Goal: Check status: Check status

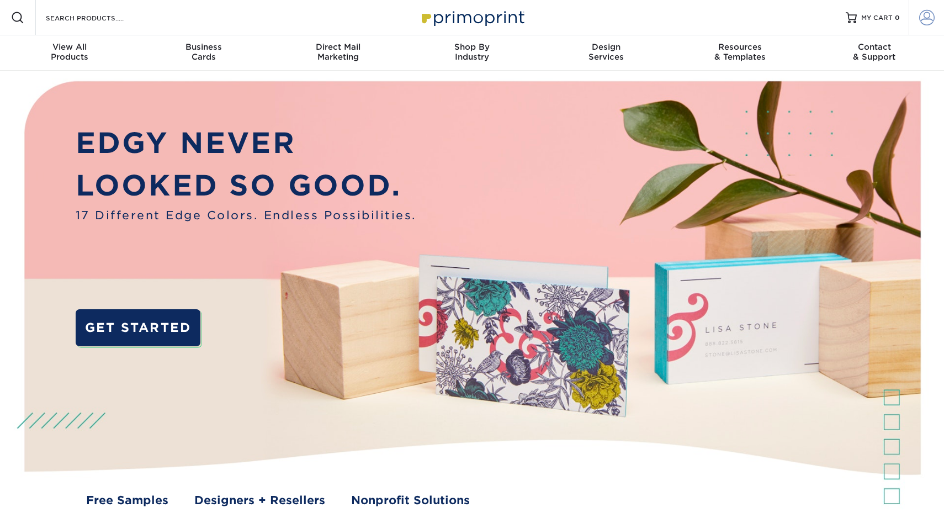
type input "mnldesigns831@gmai.com"
click at [915, 11] on link "Account" at bounding box center [925, 17] width 35 height 35
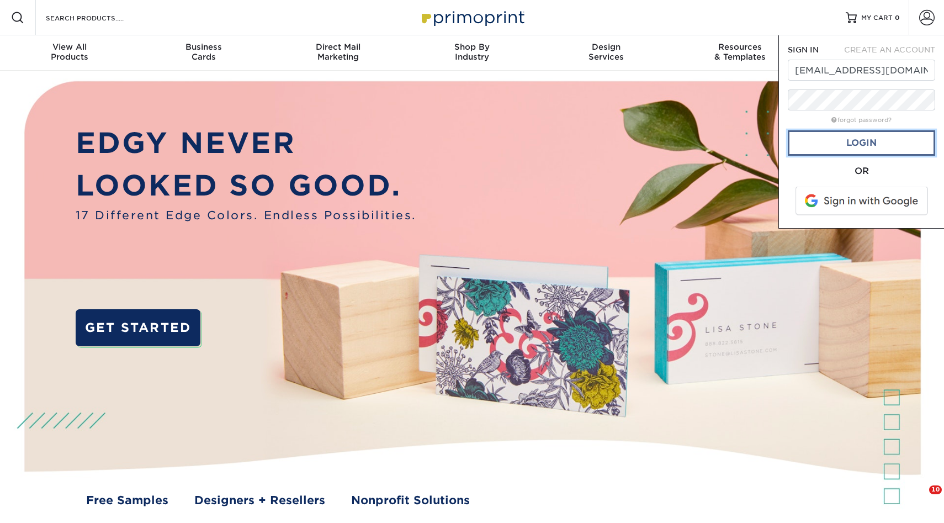
click at [855, 137] on link "Login" at bounding box center [860, 142] width 147 height 25
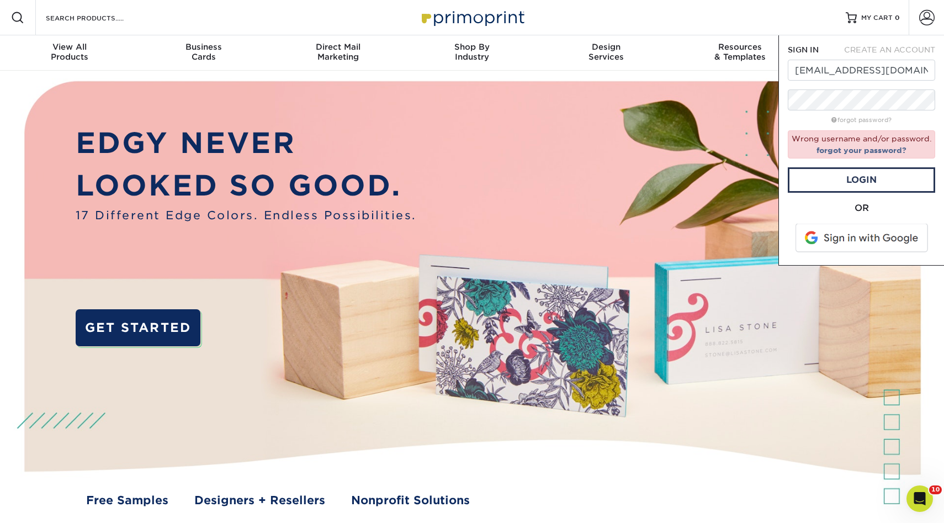
click at [835, 246] on span at bounding box center [862, 237] width 141 height 29
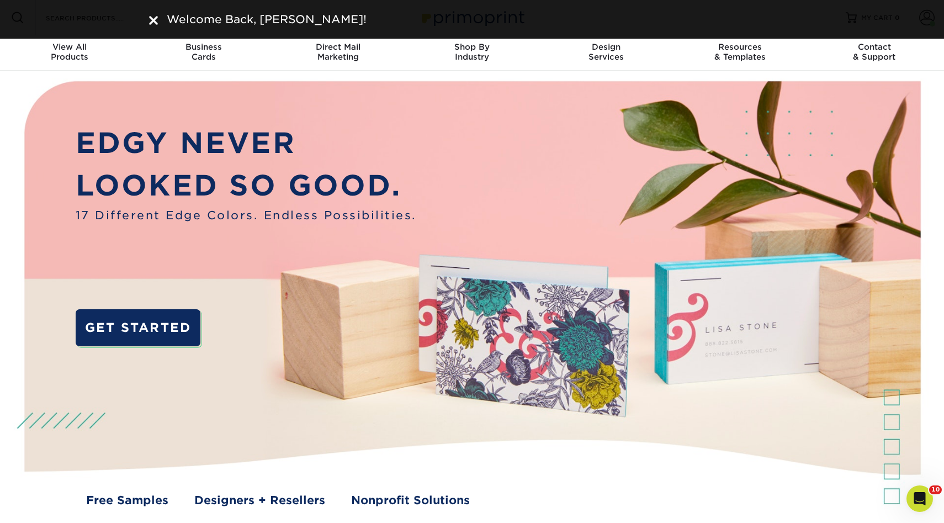
click at [156, 22] on img at bounding box center [153, 20] width 9 height 9
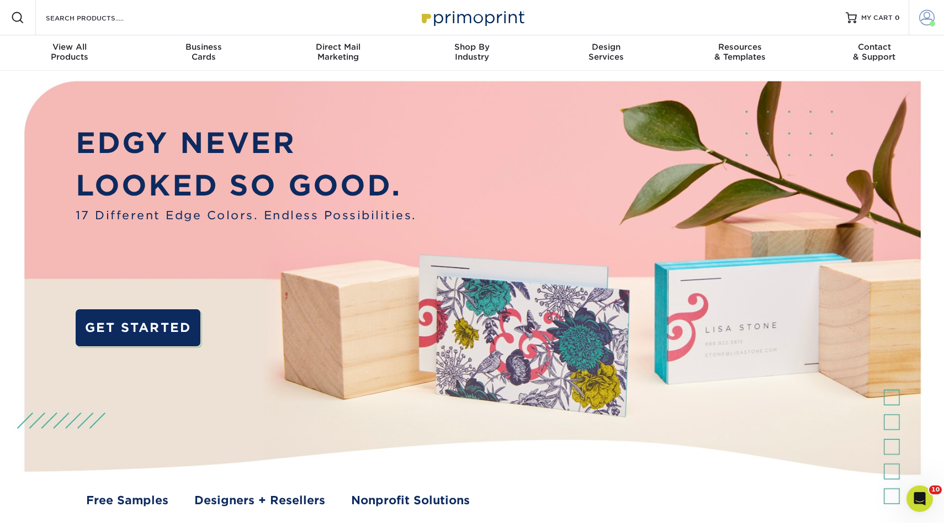
click at [929, 21] on span at bounding box center [926, 17] width 15 height 15
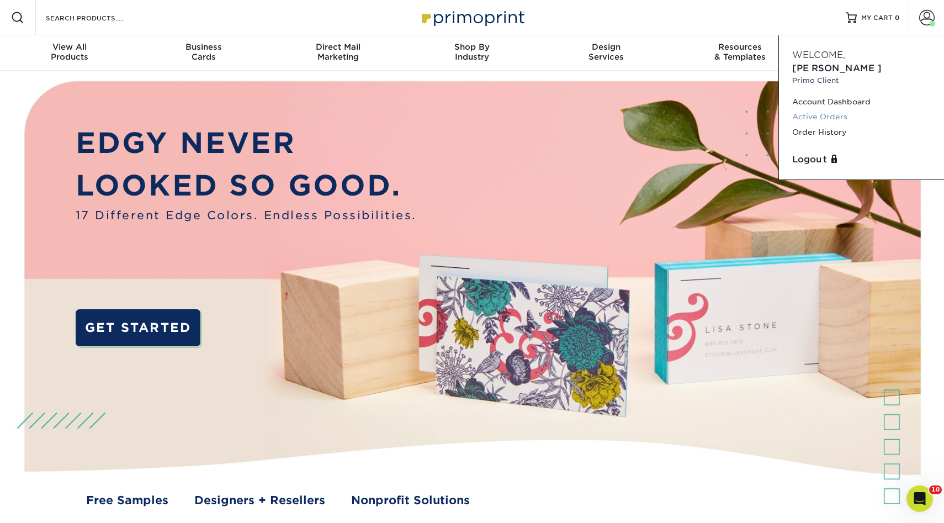
click at [823, 109] on link "Active Orders" at bounding box center [861, 116] width 139 height 15
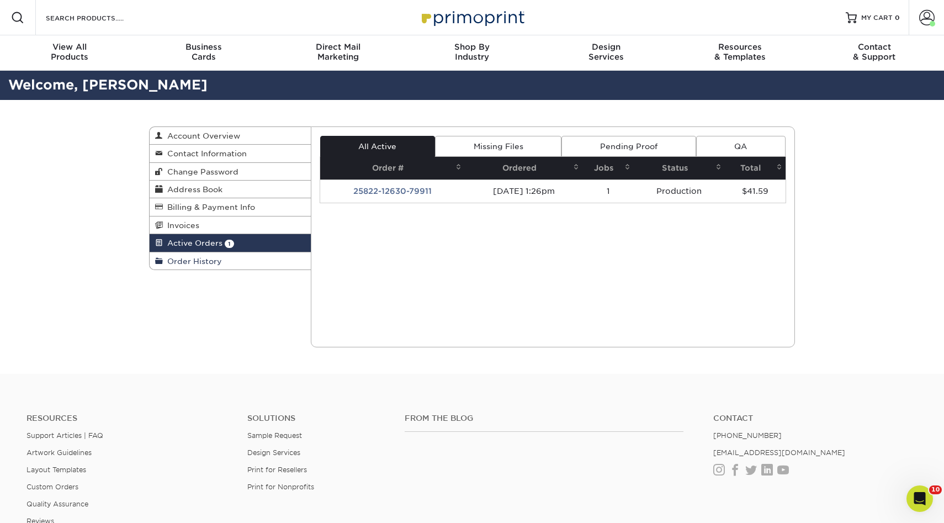
click at [201, 260] on span "Order History" at bounding box center [192, 261] width 59 height 9
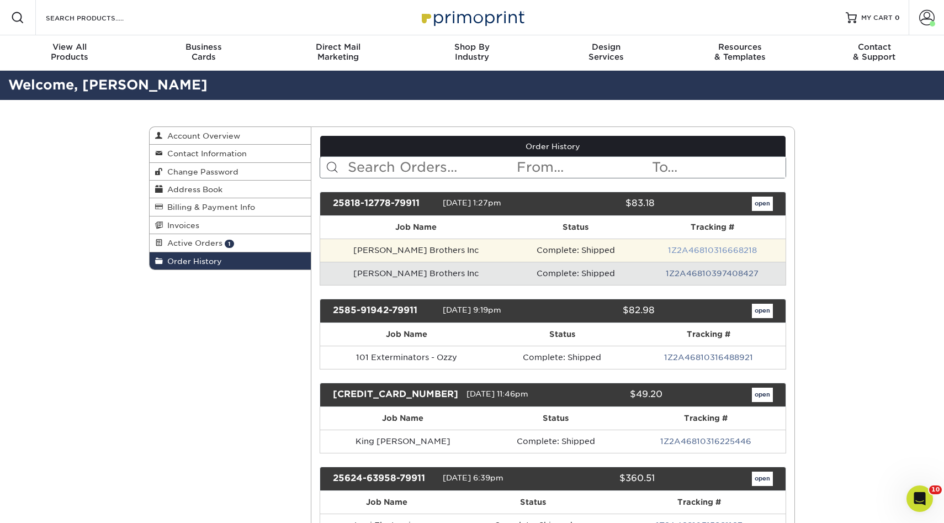
click at [695, 248] on link "1Z2A46810316668218" at bounding box center [712, 250] width 89 height 9
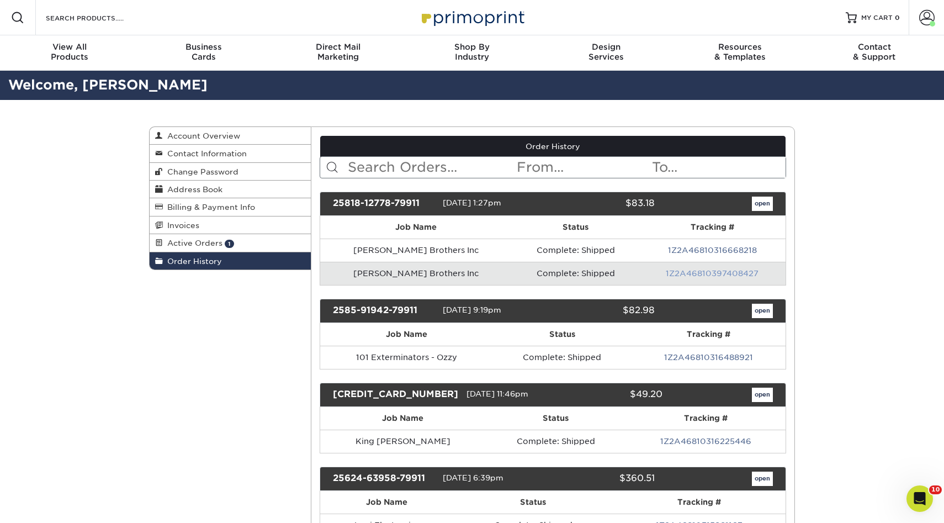
click at [719, 269] on link "1Z2A46810397408427" at bounding box center [711, 273] width 93 height 9
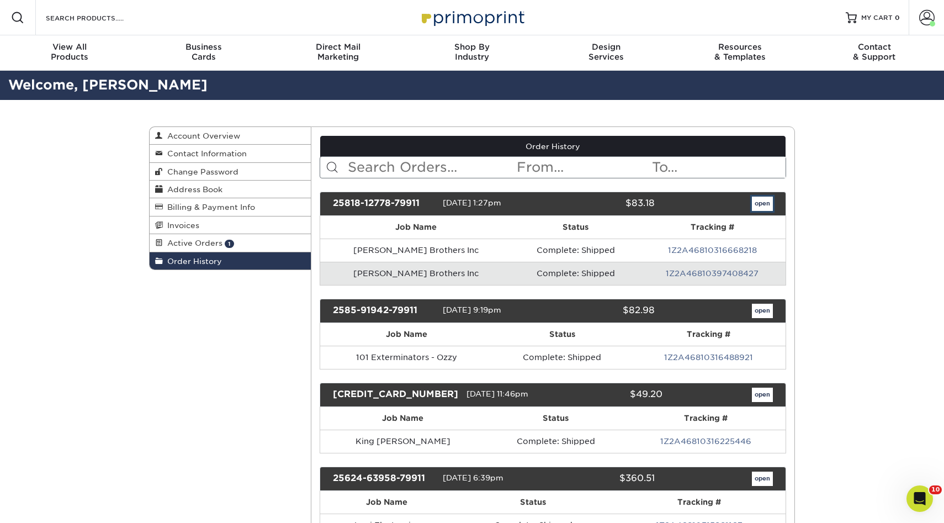
click at [752, 206] on link "open" at bounding box center [762, 203] width 21 height 14
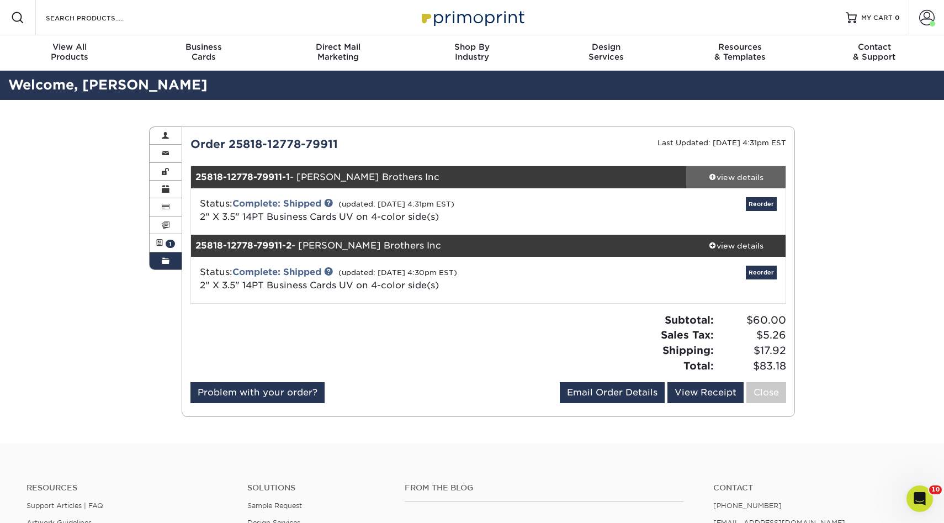
click at [752, 178] on div "view details" at bounding box center [735, 177] width 99 height 11
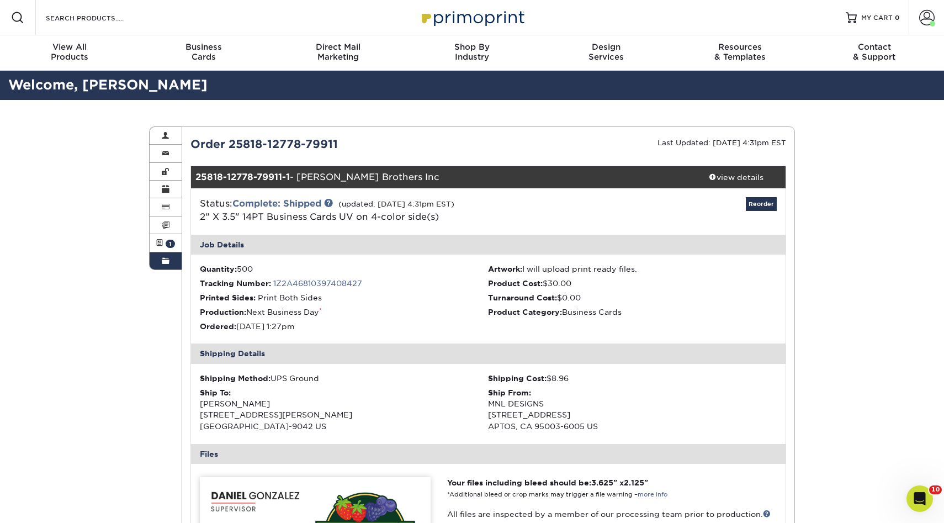
drag, startPoint x: 199, startPoint y: 414, endPoint x: 267, endPoint y: 414, distance: 68.4
click at [267, 414] on div "Shipping Method: UPS Ground Shipping Cost: $8.96 Ship To: [PERSON_NAME] [STREET…" at bounding box center [488, 404] width 595 height 80
copy div "[STREET_ADDRESS][PERSON_NAME]"
click at [745, 176] on div "view details" at bounding box center [735, 177] width 99 height 11
